Goal: Task Accomplishment & Management: Use online tool/utility

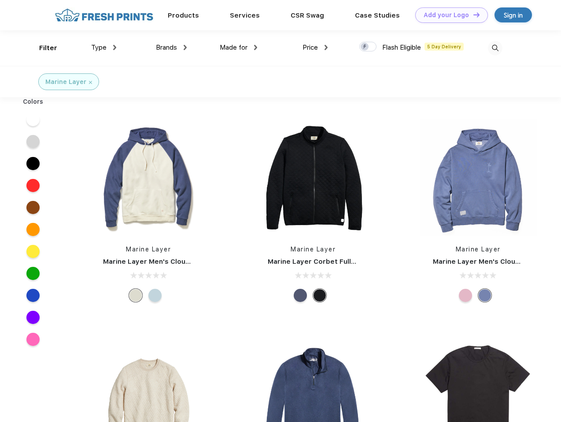
click at [448, 15] on link "Add your Logo Design Tool" at bounding box center [451, 14] width 73 height 15
click at [0, 0] on div "Design Tool" at bounding box center [0, 0] width 0 height 0
click at [472, 15] on link "Add your Logo Design Tool" at bounding box center [451, 14] width 73 height 15
click at [42, 48] on div "Filter" at bounding box center [48, 48] width 18 height 10
click at [104, 48] on span "Type" at bounding box center [98, 48] width 15 height 8
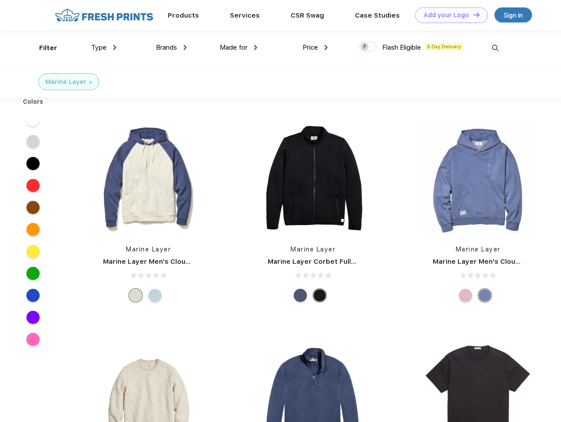
click at [171, 48] on span "Brands" at bounding box center [166, 48] width 21 height 8
click at [238, 48] on span "Made for" at bounding box center [234, 48] width 28 height 8
click at [315, 48] on span "Price" at bounding box center [309, 48] width 15 height 8
click at [368, 47] on div at bounding box center [367, 47] width 17 height 10
click at [365, 47] on input "checkbox" at bounding box center [362, 44] width 6 height 6
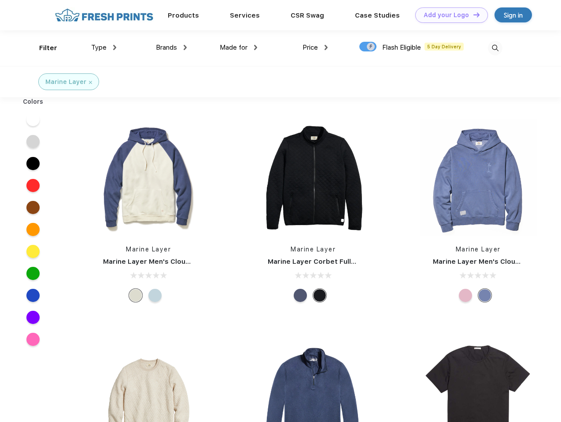
click at [495, 48] on img at bounding box center [494, 48] width 15 height 15
